Goal: Use online tool/utility

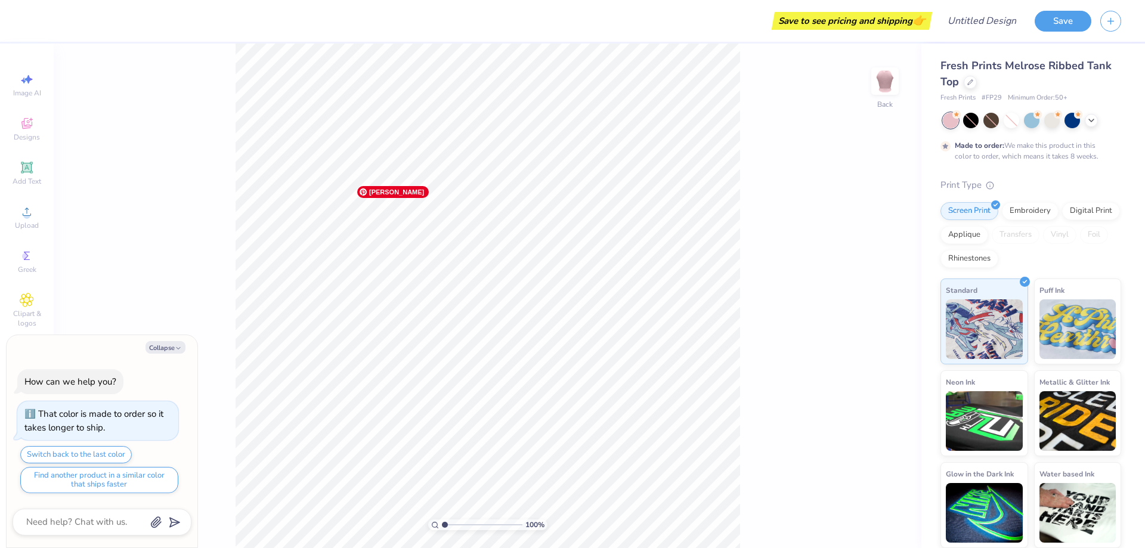
scroll to position [10, 0]
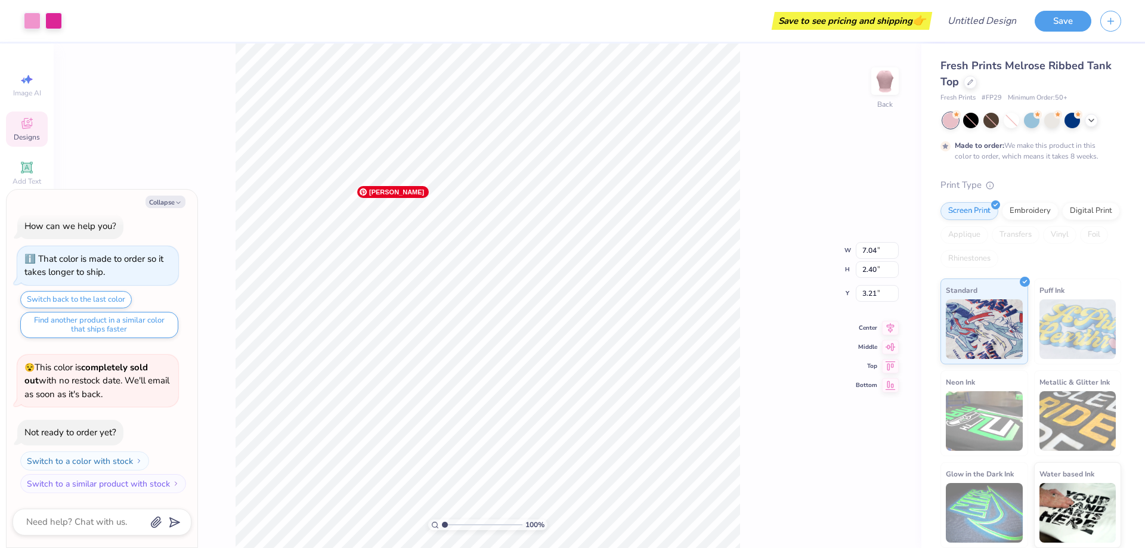
type textarea "x"
type input "4.05"
type textarea "x"
type input "1.75"
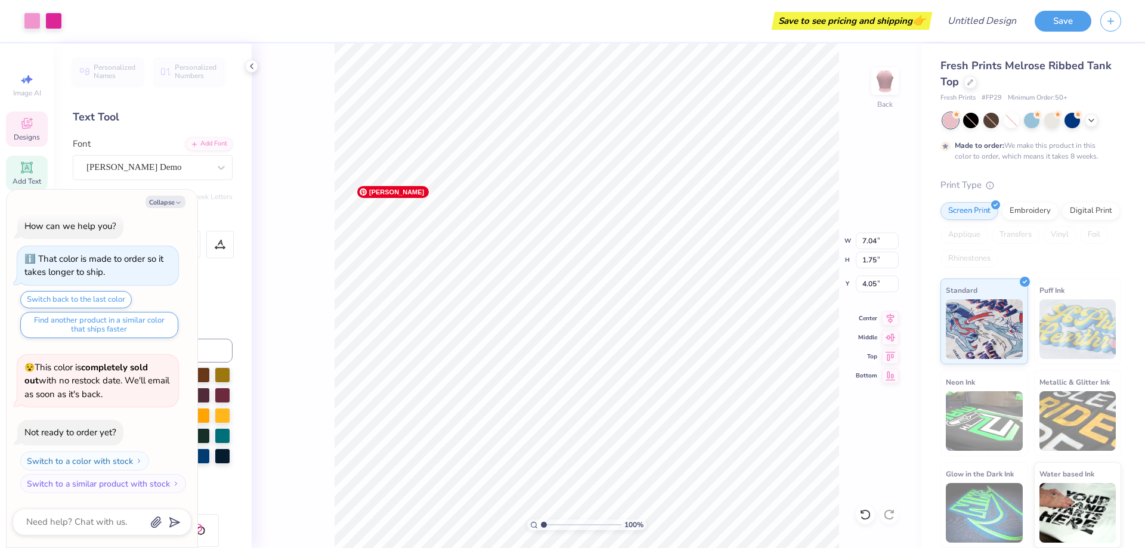
type textarea "x"
type input "4.16"
click at [898, 174] on div "100 % Back W 7.04 7.04 " H 1.75 1.75 " Y 4.16 4.16 " Center Middle Top Bottom" at bounding box center [587, 296] width 670 height 504
click at [855, 179] on div "100 % Back W 7.04 7.04 " H 1.75 1.75 " Y 4.16 4.16 " Center Middle Top Bottom" at bounding box center [587, 296] width 670 height 504
type textarea "x"
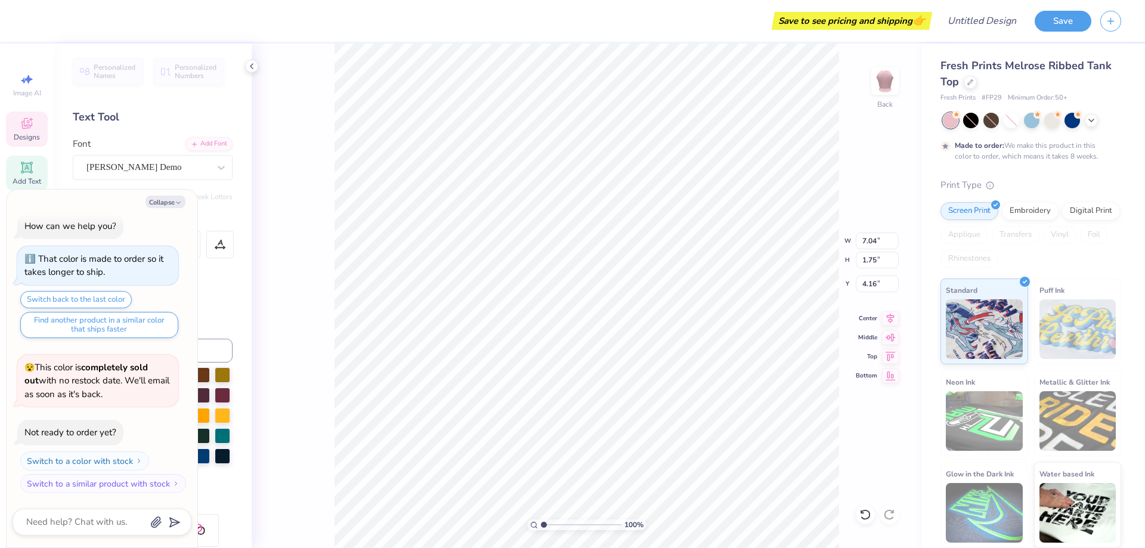
type input "3.66"
click at [1062, 325] on img at bounding box center [1077, 329] width 77 height 60
click at [1000, 332] on img at bounding box center [984, 328] width 77 height 60
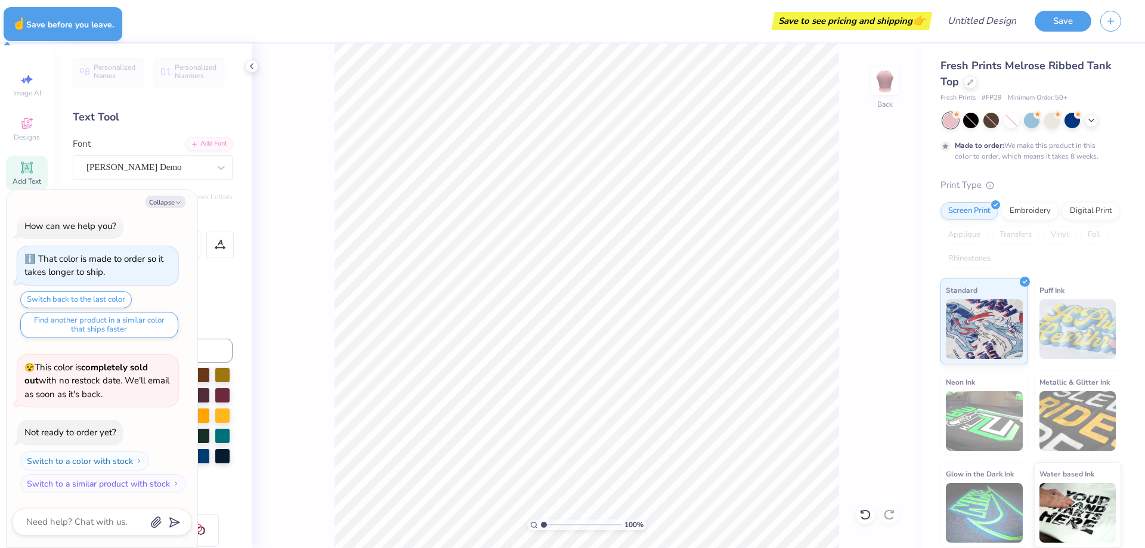
type textarea "x"
